Goal: Browse casually: Explore the website without a specific task or goal

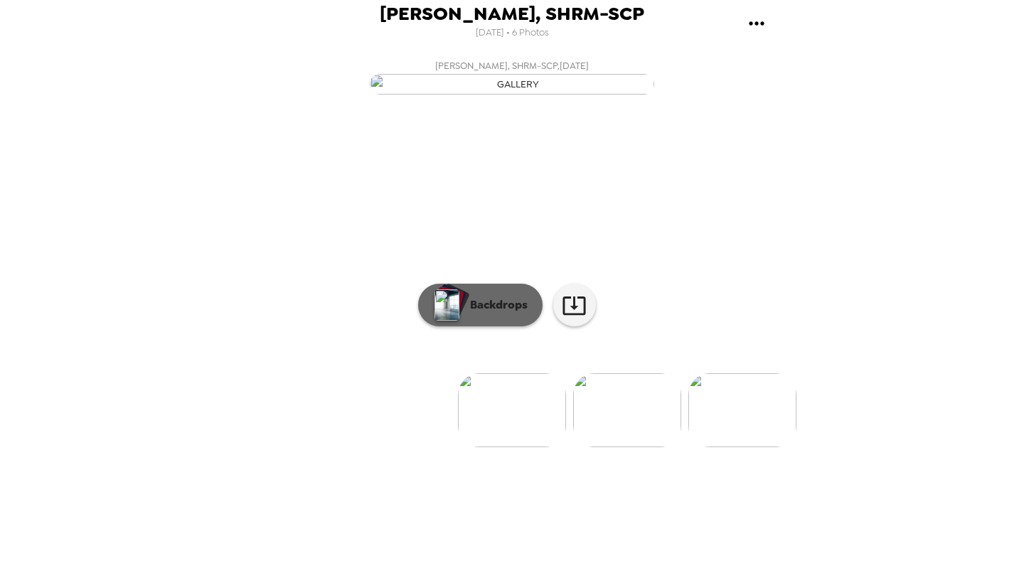
click at [494, 327] on button "Backdrops" at bounding box center [480, 305] width 124 height 43
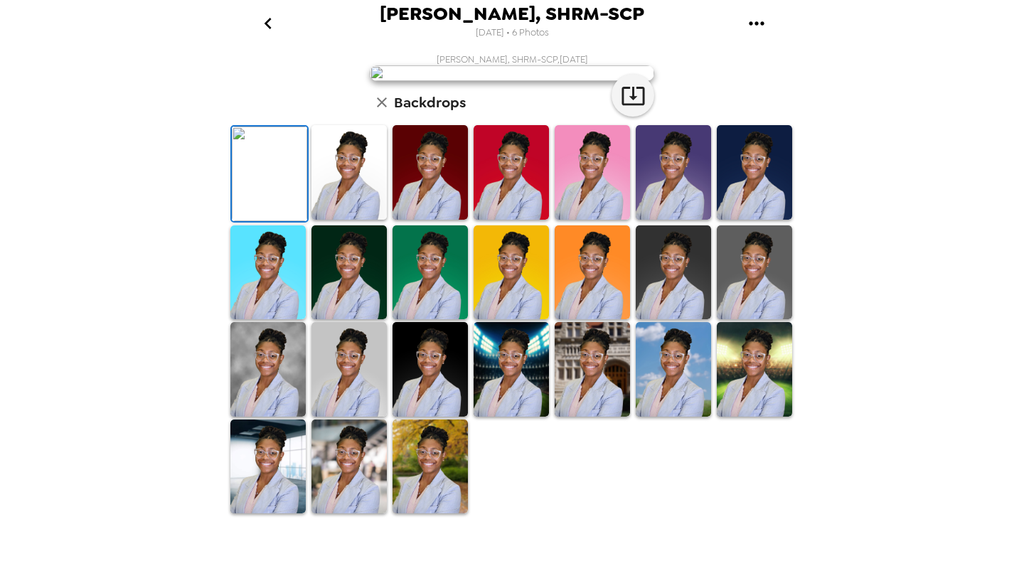
scroll to position [279, 0]
click at [359, 514] on img at bounding box center [349, 467] width 75 height 95
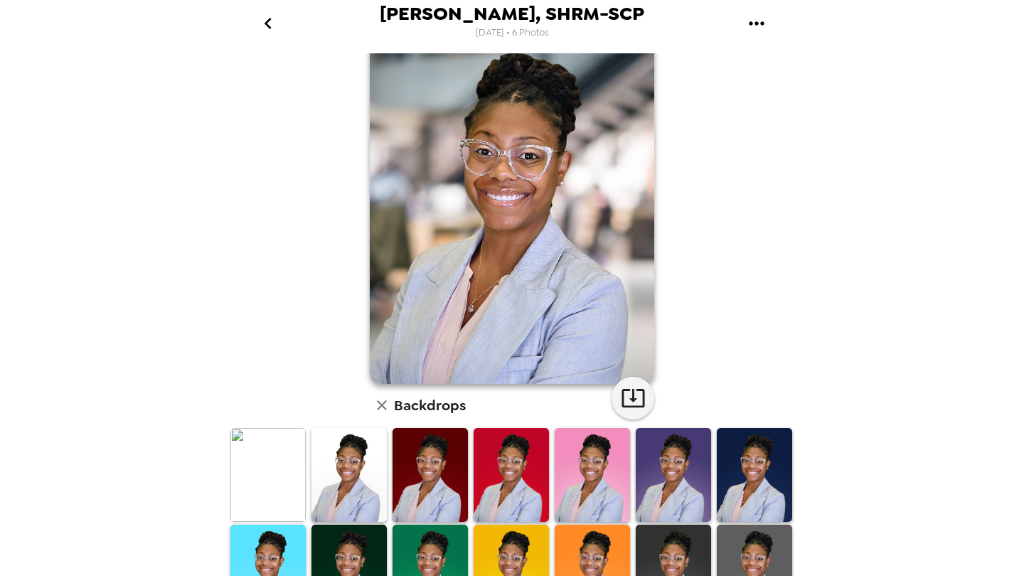
scroll to position [18, 0]
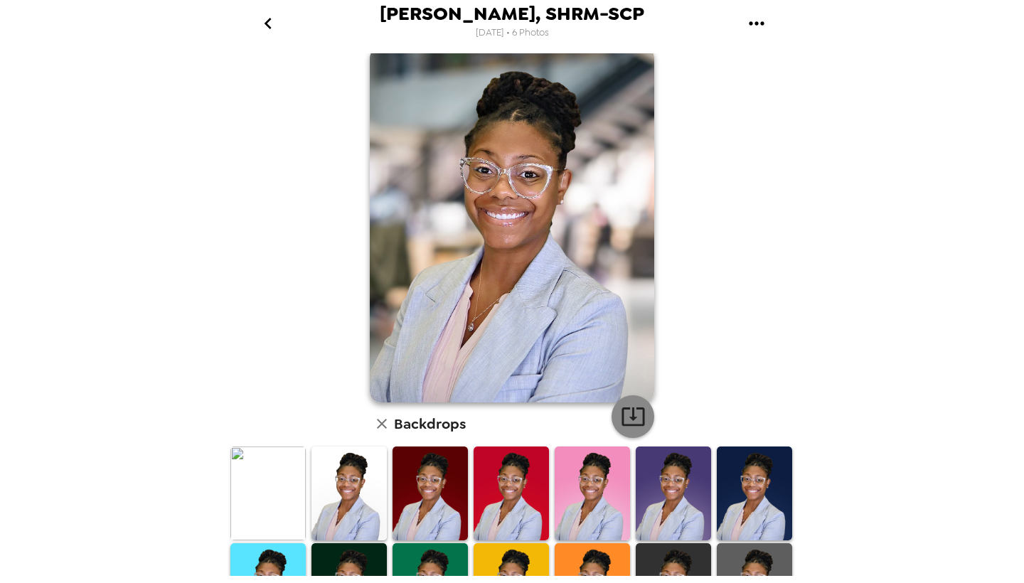
click at [632, 424] on icon "button" at bounding box center [633, 416] width 25 height 25
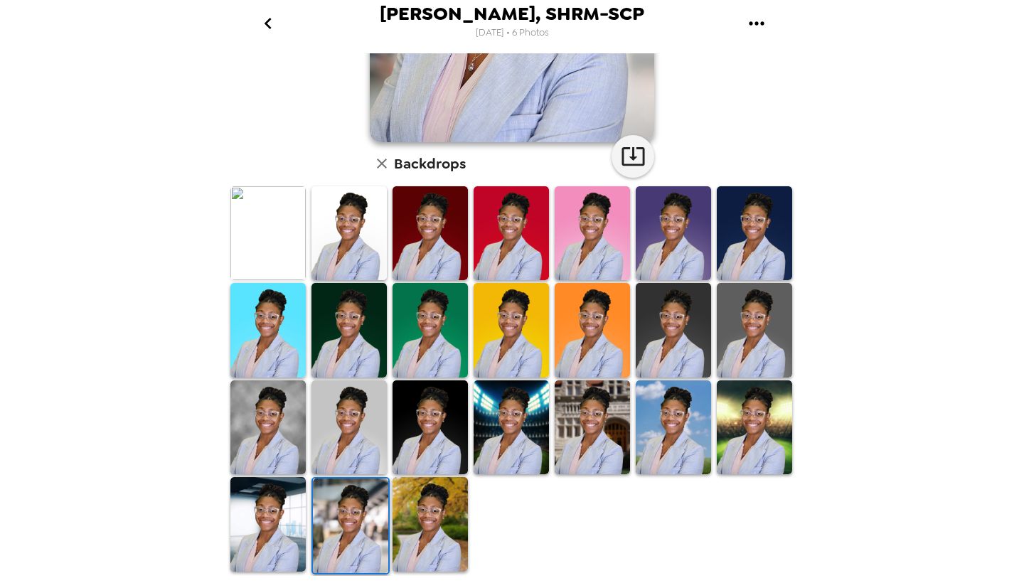
scroll to position [279, 0]
click at [583, 443] on img at bounding box center [592, 428] width 75 height 95
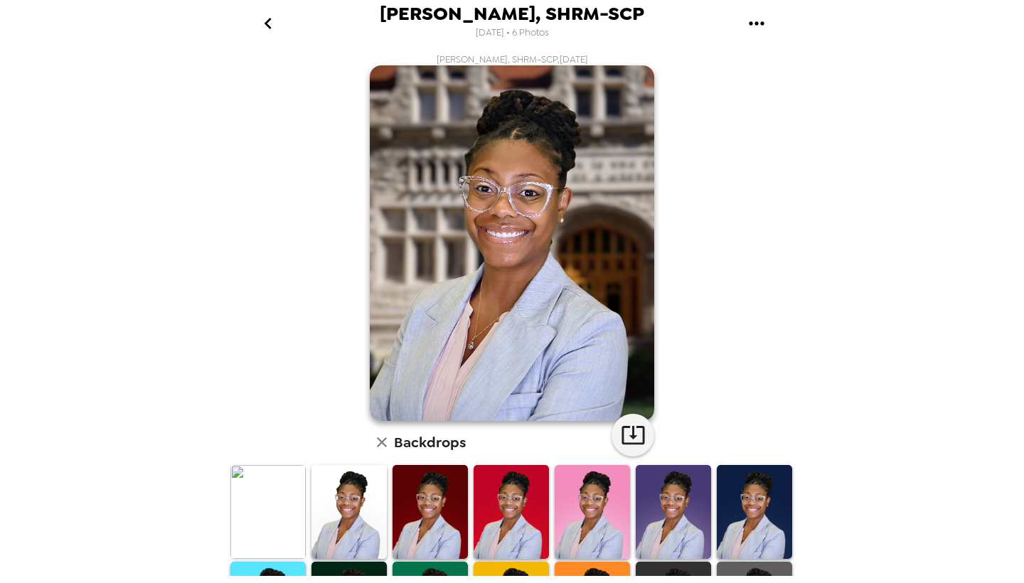
scroll to position [0, 0]
click at [639, 436] on icon "button" at bounding box center [633, 435] width 25 height 25
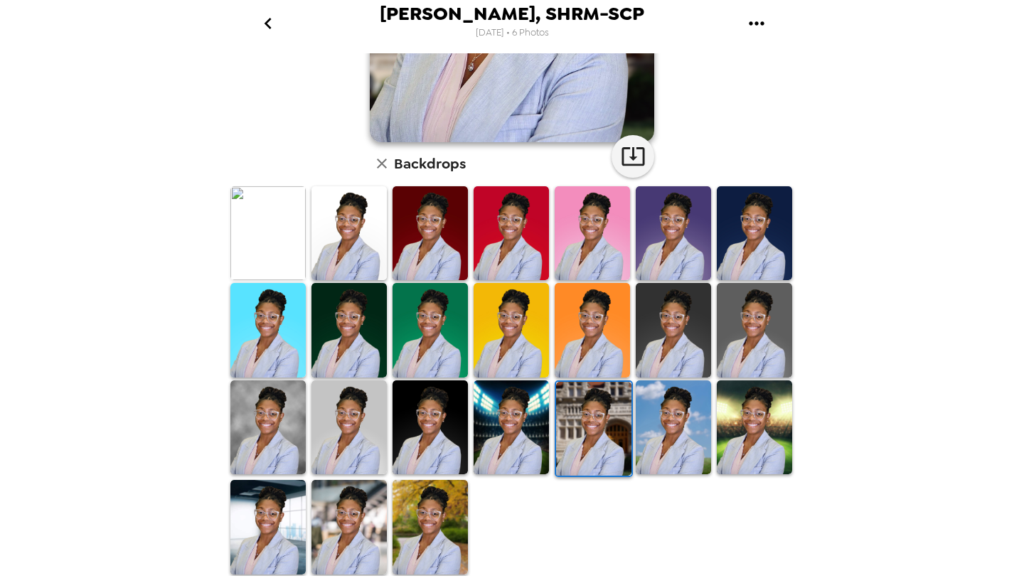
scroll to position [279, 0]
click at [277, 448] on img at bounding box center [267, 428] width 75 height 95
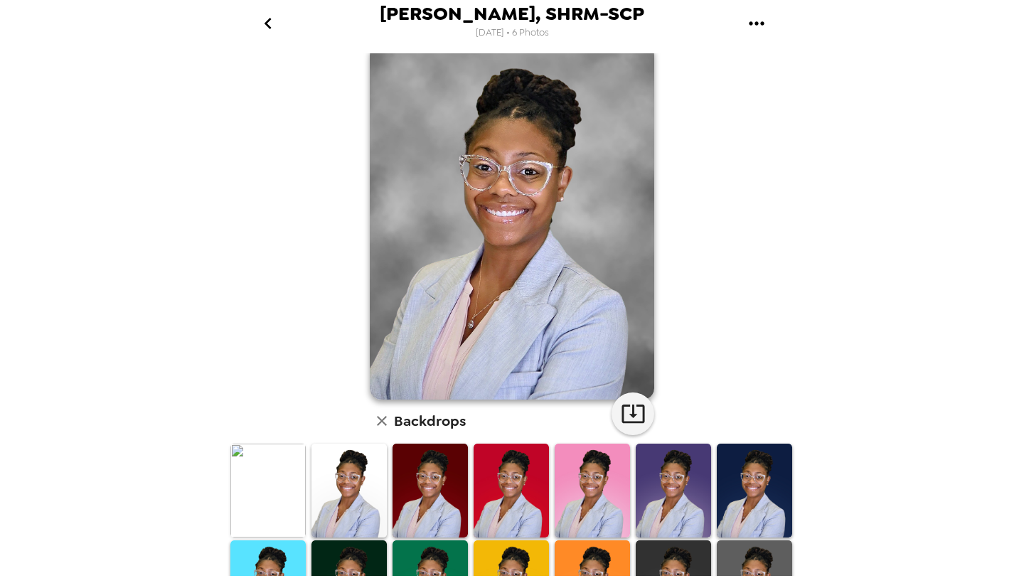
scroll to position [13, 0]
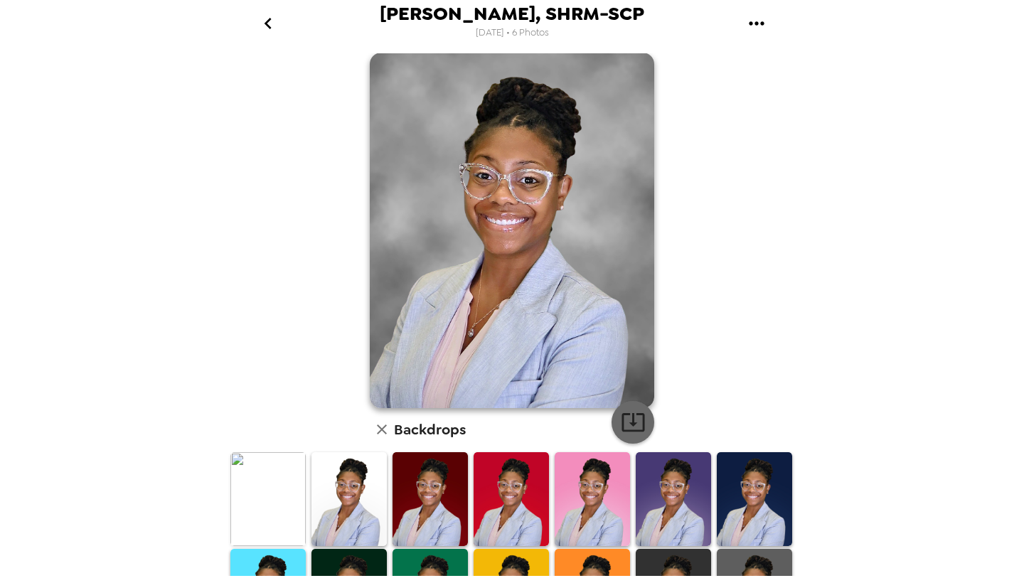
click at [642, 422] on icon "button" at bounding box center [633, 422] width 25 height 25
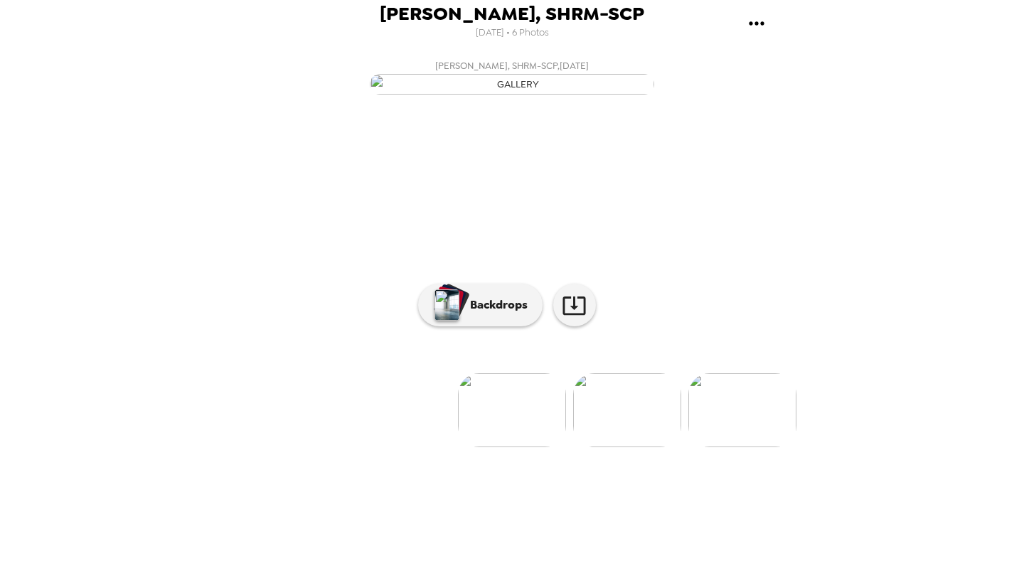
click at [640, 447] on img at bounding box center [627, 410] width 108 height 74
click at [755, 447] on img at bounding box center [743, 410] width 108 height 74
click at [97, 260] on div "[PERSON_NAME], SHRM-SCP [DATE] • 6 Photos [PERSON_NAME], SHRM-SCP , [DATE] [PER…" at bounding box center [512, 291] width 1024 height 583
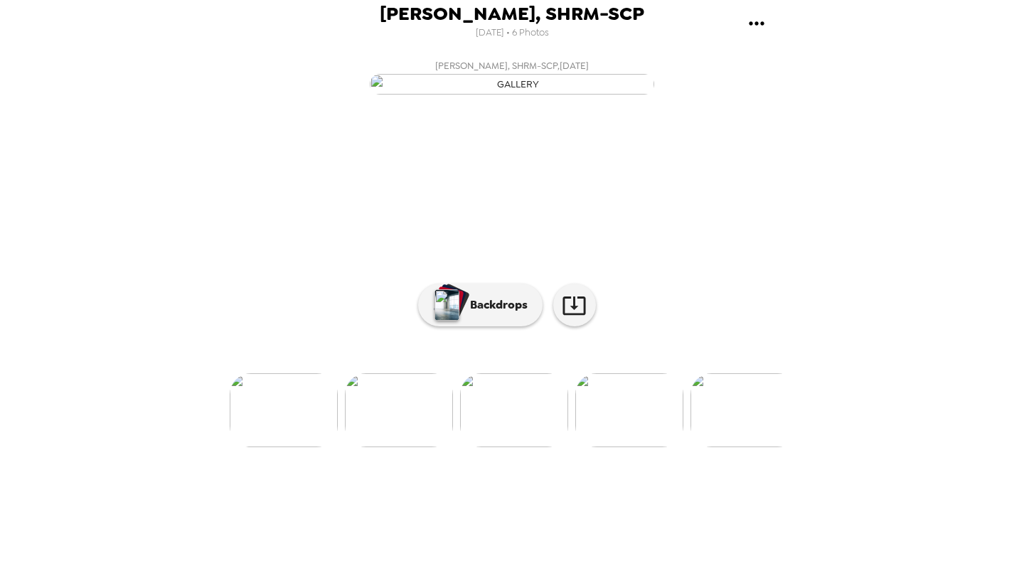
scroll to position [0, 0]
click at [484, 327] on button "Backdrops" at bounding box center [480, 305] width 124 height 43
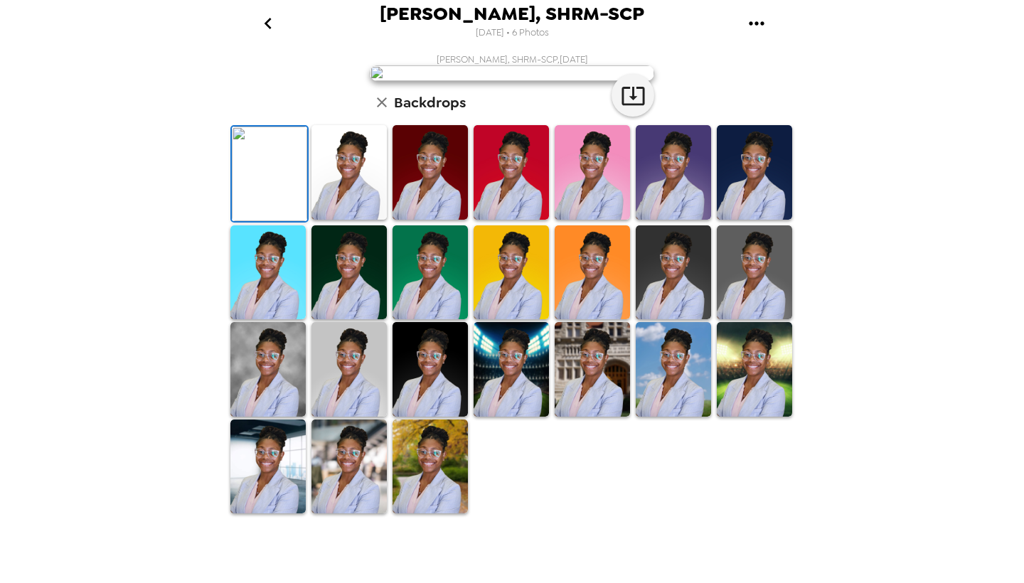
click at [581, 417] on img at bounding box center [592, 369] width 75 height 95
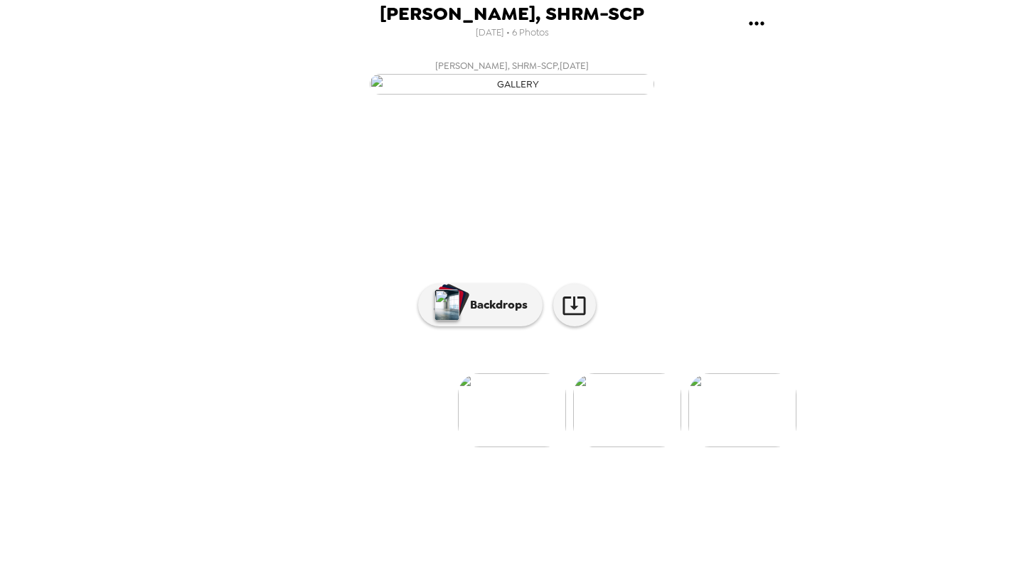
scroll to position [21, 0]
click at [757, 447] on img at bounding box center [743, 410] width 108 height 74
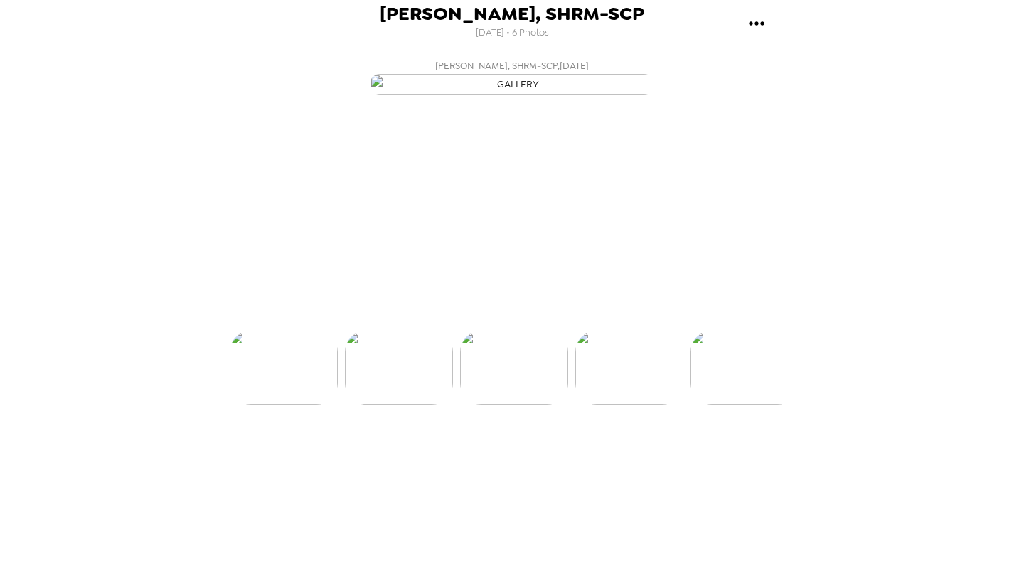
scroll to position [0, 229]
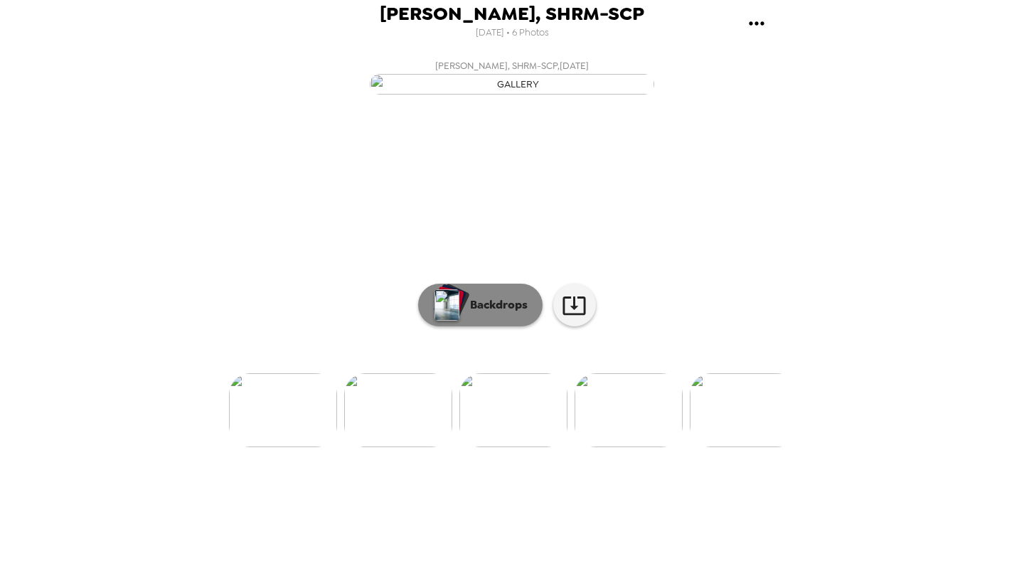
click at [487, 327] on button "Backdrops" at bounding box center [480, 305] width 124 height 43
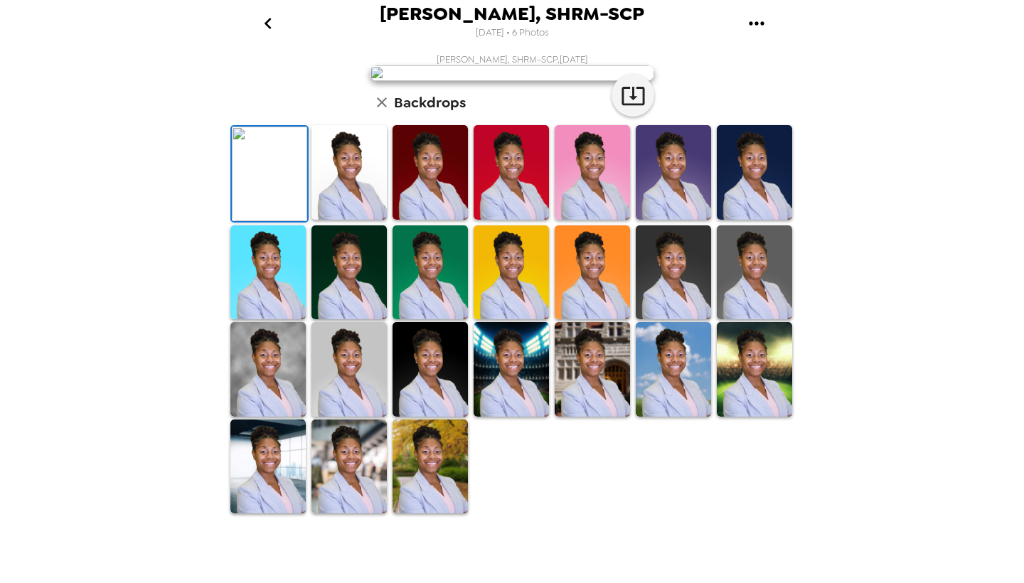
scroll to position [229, 0]
click at [352, 514] on img at bounding box center [349, 467] width 75 height 95
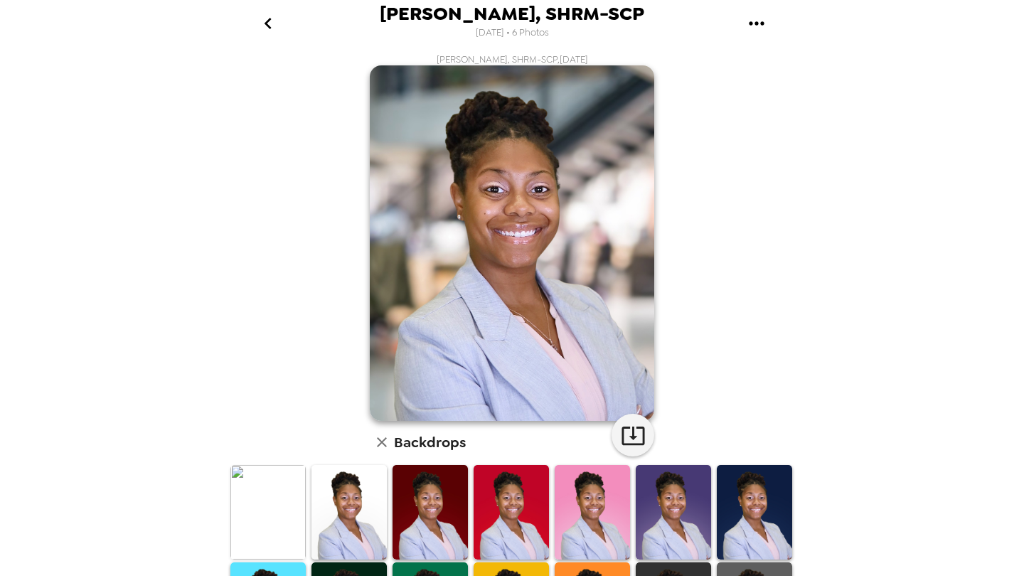
scroll to position [0, 0]
